Goal: Task Accomplishment & Management: Use online tool/utility

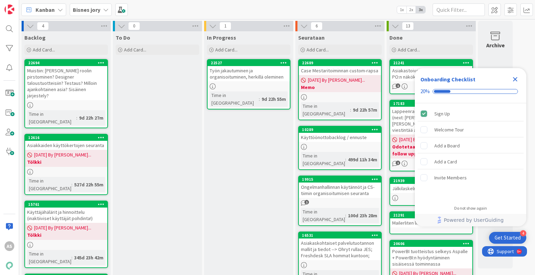
click at [515, 80] on icon "Close Checklist" at bounding box center [515, 79] width 5 height 5
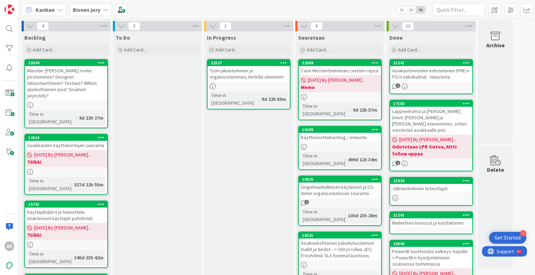
click at [237, 62] on div "22527" at bounding box center [250, 63] width 79 height 5
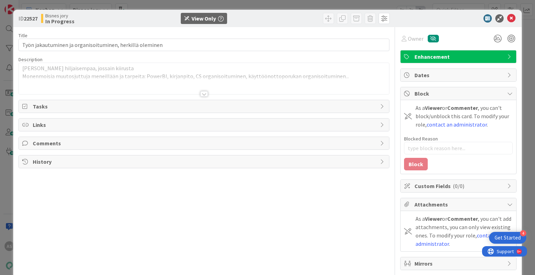
click at [204, 100] on div "Tasks" at bounding box center [204, 106] width 370 height 13
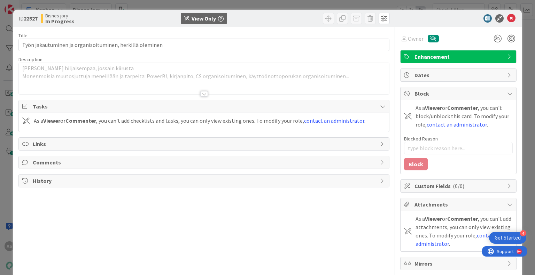
click at [201, 95] on div at bounding box center [204, 94] width 8 height 6
click at [203, 93] on div at bounding box center [204, 94] width 8 height 6
click at [507, 19] on icon at bounding box center [511, 18] width 8 height 8
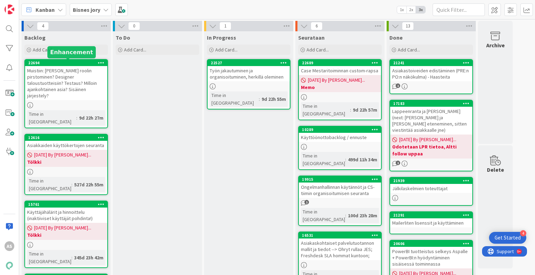
click at [58, 64] on div "22694" at bounding box center [67, 63] width 79 height 5
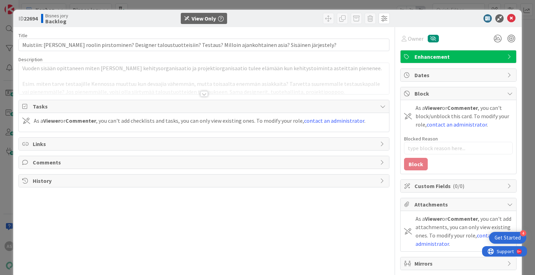
click at [202, 96] on div at bounding box center [204, 94] width 8 height 6
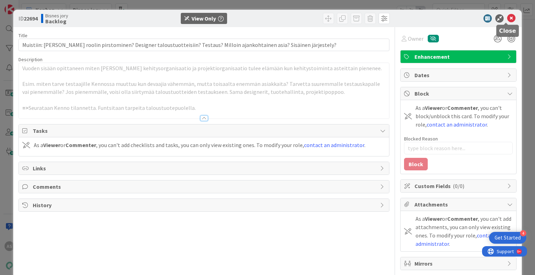
click at [507, 17] on icon at bounding box center [511, 18] width 8 height 8
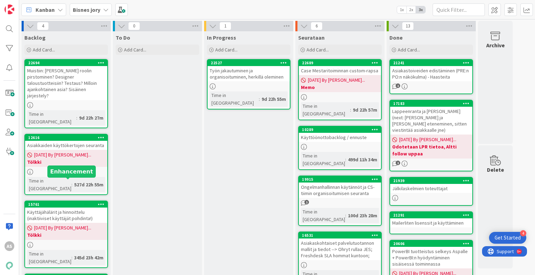
click at [71, 202] on div "15761" at bounding box center [67, 204] width 79 height 5
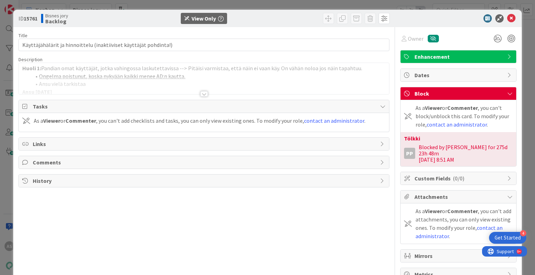
click at [203, 94] on div at bounding box center [204, 94] width 8 height 6
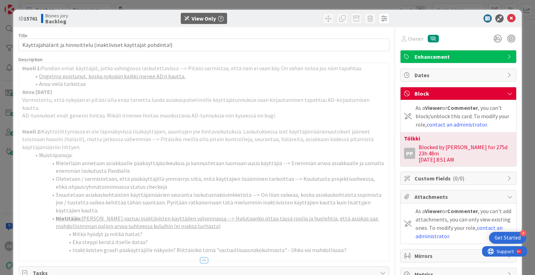
click at [156, 112] on p "AD-tunnukset eivät generoi hintaa. Mikäli ilmenee hintaa muodostavia AD-tunnuks…" at bounding box center [203, 116] width 363 height 8
click at [507, 19] on icon at bounding box center [511, 18] width 8 height 8
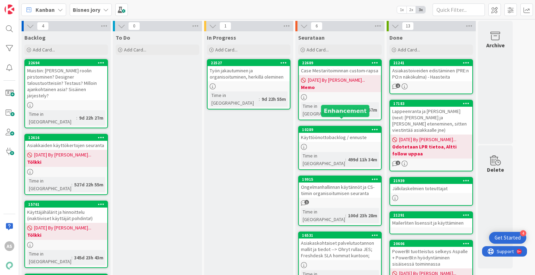
click at [352, 127] on div "10289" at bounding box center [341, 129] width 79 height 5
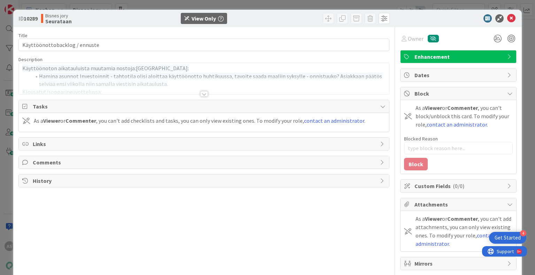
click at [203, 90] on div at bounding box center [204, 86] width 370 height 18
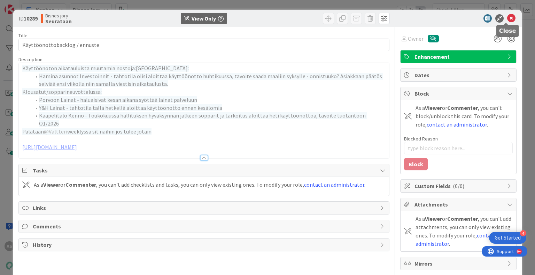
click at [507, 16] on icon at bounding box center [511, 18] width 8 height 8
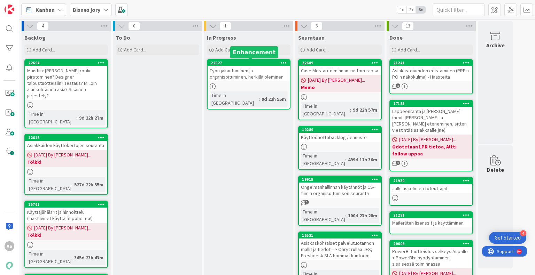
click at [255, 62] on div "22527" at bounding box center [250, 63] width 79 height 5
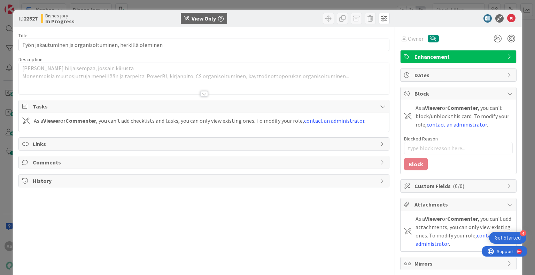
click at [200, 94] on div at bounding box center [204, 94] width 8 height 6
click at [508, 16] on icon at bounding box center [511, 18] width 8 height 8
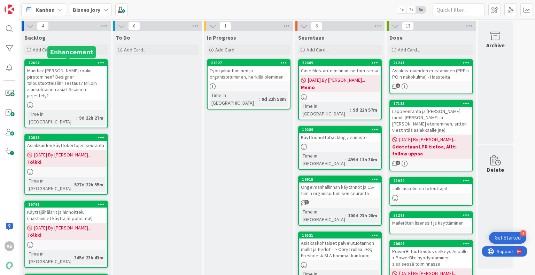
click at [58, 63] on div "22694" at bounding box center [67, 63] width 79 height 5
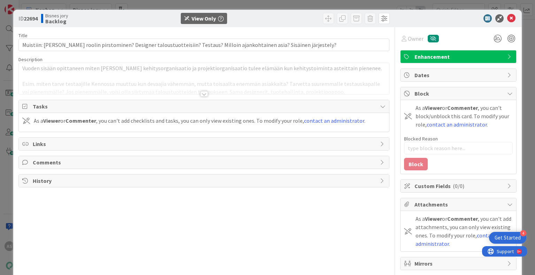
type textarea "x"
click at [200, 93] on div at bounding box center [204, 94] width 8 height 6
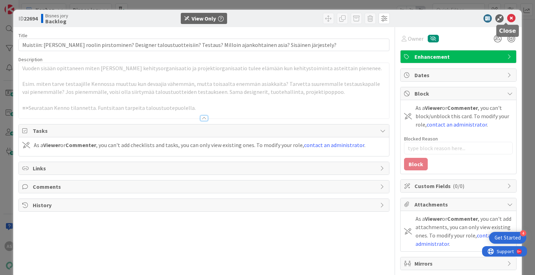
click at [507, 16] on icon at bounding box center [511, 18] width 8 height 8
